Goal: Contribute content: Add original content to the website for others to see

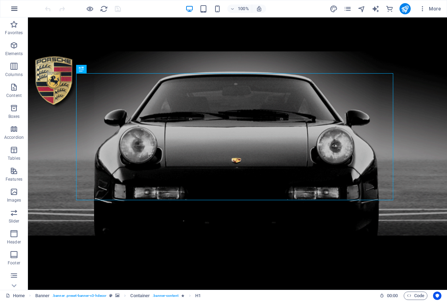
click at [13, 10] on icon "button" at bounding box center [14, 9] width 8 height 8
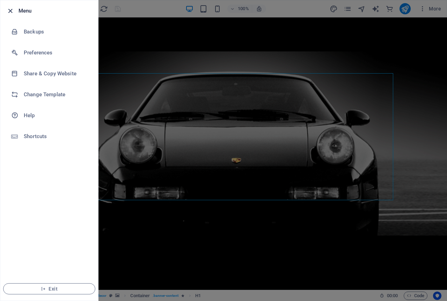
click at [13, 9] on icon "button" at bounding box center [10, 11] width 8 height 8
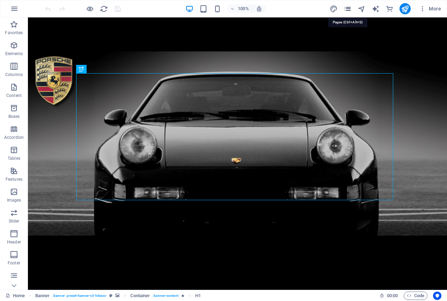
click at [349, 9] on icon "pages" at bounding box center [348, 9] width 8 height 8
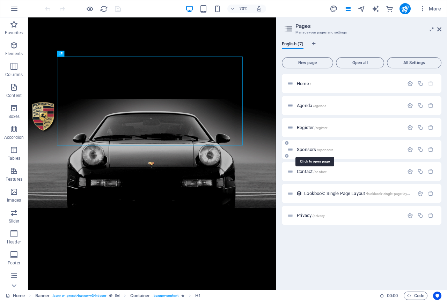
click at [303, 148] on span "Sponsors /sponsors" at bounding box center [315, 149] width 36 height 5
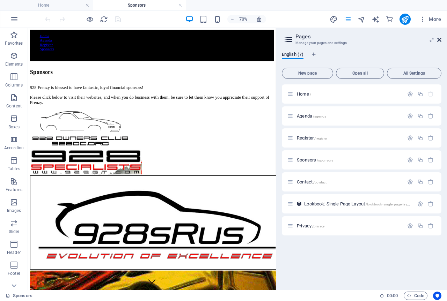
click at [441, 41] on icon at bounding box center [439, 40] width 4 height 6
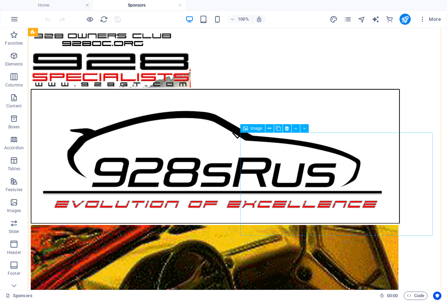
scroll to position [263, 0]
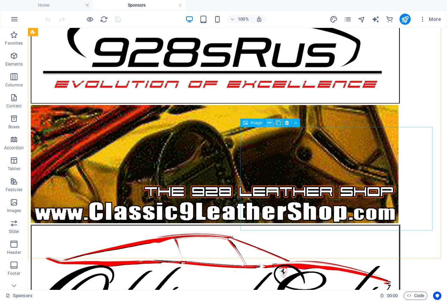
click at [269, 122] on icon at bounding box center [269, 122] width 4 height 7
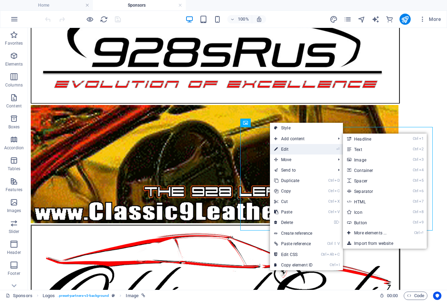
click at [290, 148] on link "⏎ Edit" at bounding box center [293, 149] width 47 height 10
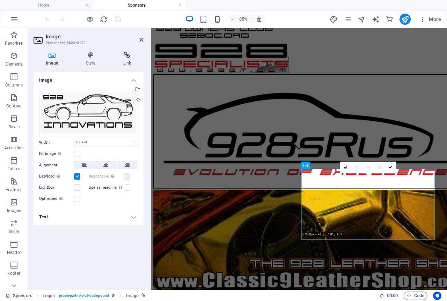
click at [126, 54] on icon at bounding box center [127, 55] width 33 height 7
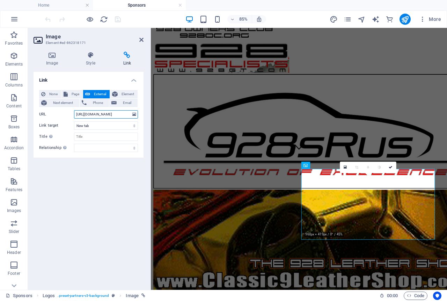
click at [102, 114] on input "[URL][DOMAIN_NAME]" at bounding box center [106, 114] width 64 height 8
paste input "928Innovations/"
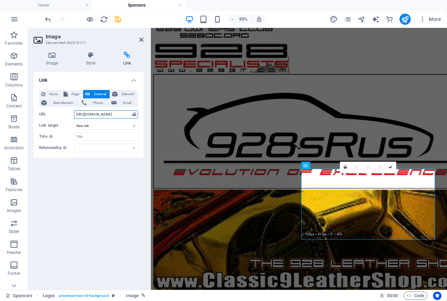
type input "[URL][DOMAIN_NAME]"
click at [100, 170] on div "Link None Page External Element Next element Phone Email Page Home Agenda Regis…" at bounding box center [89, 178] width 110 height 213
click at [74, 144] on select "alternate author bookmark external help license next nofollow noreferrer noopen…" at bounding box center [106, 148] width 64 height 8
click at [41, 205] on div "Link None Page External Element Next element Phone Email Page Home Agenda Regis…" at bounding box center [89, 178] width 110 height 213
click at [118, 19] on icon "save" at bounding box center [118, 19] width 8 height 8
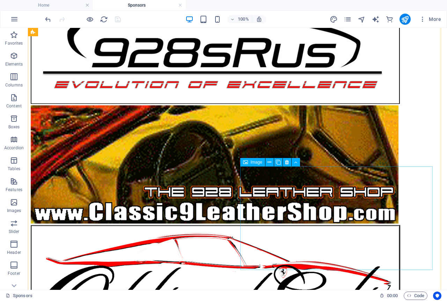
scroll to position [263, 0]
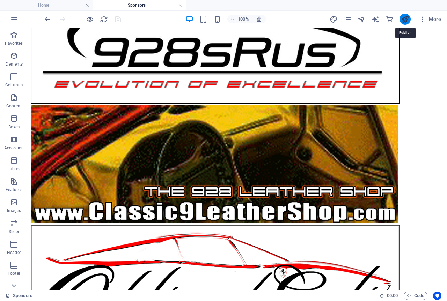
click at [406, 20] on icon "publish" at bounding box center [405, 19] width 8 height 8
